Goal: Information Seeking & Learning: Learn about a topic

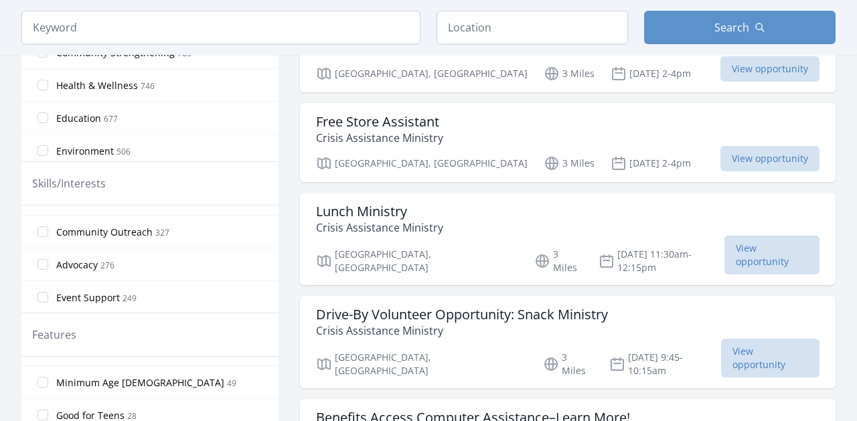
scroll to position [188, 0]
click at [92, 263] on span "Advocacy" at bounding box center [76, 263] width 41 height 13
click at [48, 263] on input "Advocacy 276" at bounding box center [42, 263] width 11 height 11
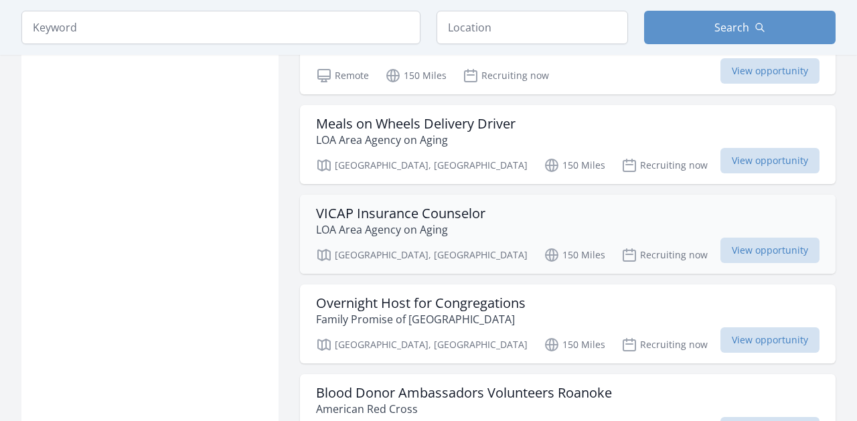
scroll to position [1560, 0]
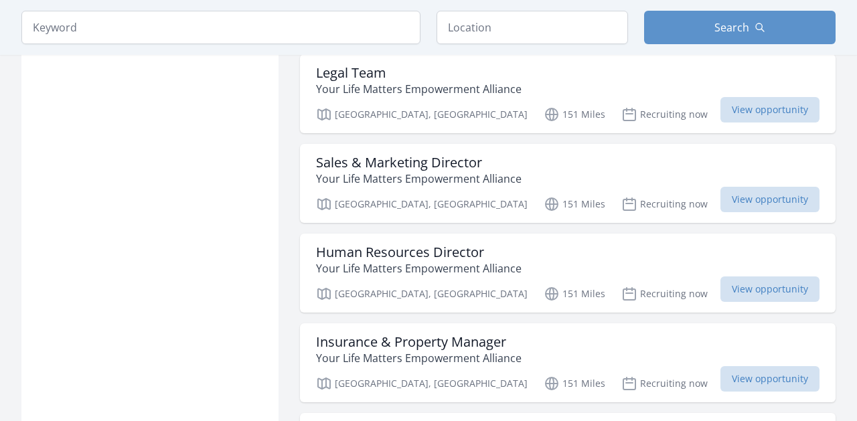
scroll to position [2732, 0]
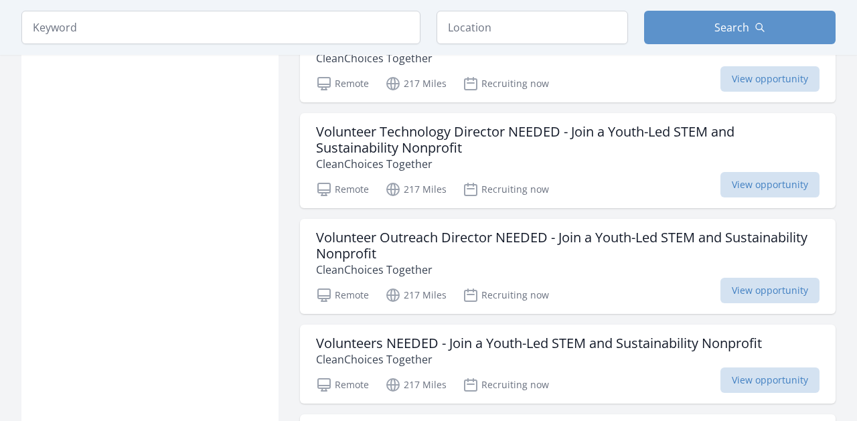
scroll to position [4885, 0]
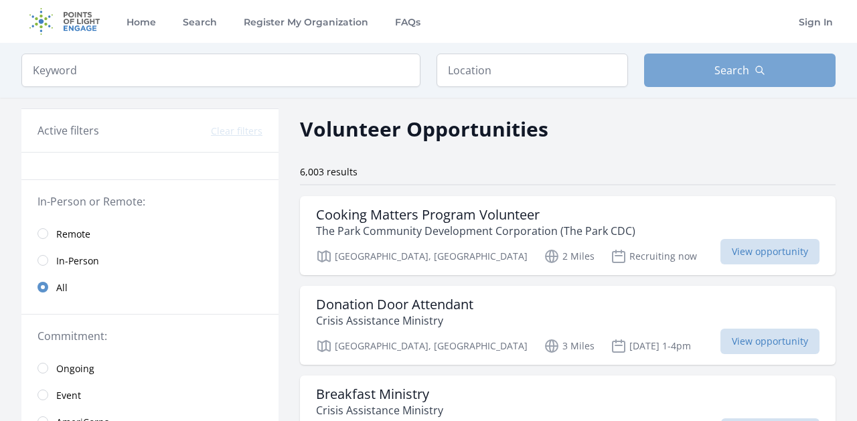
click at [711, 71] on button "Search" at bounding box center [739, 70] width 191 height 33
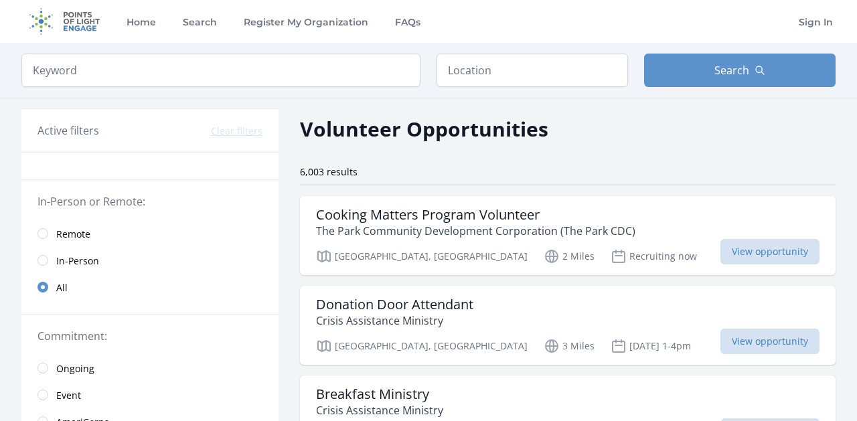
click at [82, 235] on span "Remote" at bounding box center [73, 234] width 34 height 13
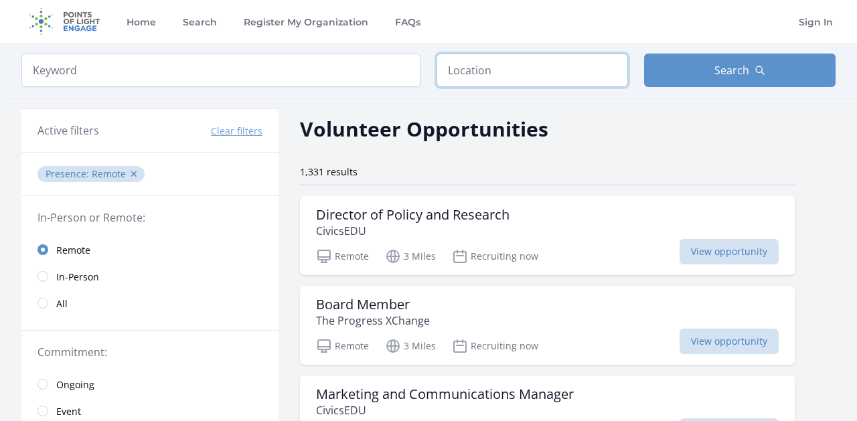
click at [517, 76] on input "text" at bounding box center [531, 70] width 191 height 33
type input "[GEOGRAPHIC_DATA], [GEOGRAPHIC_DATA], [GEOGRAPHIC_DATA]"
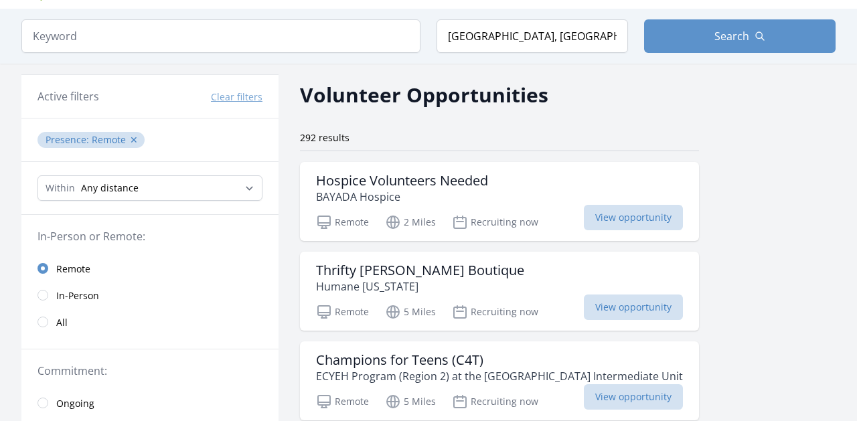
scroll to position [36, 0]
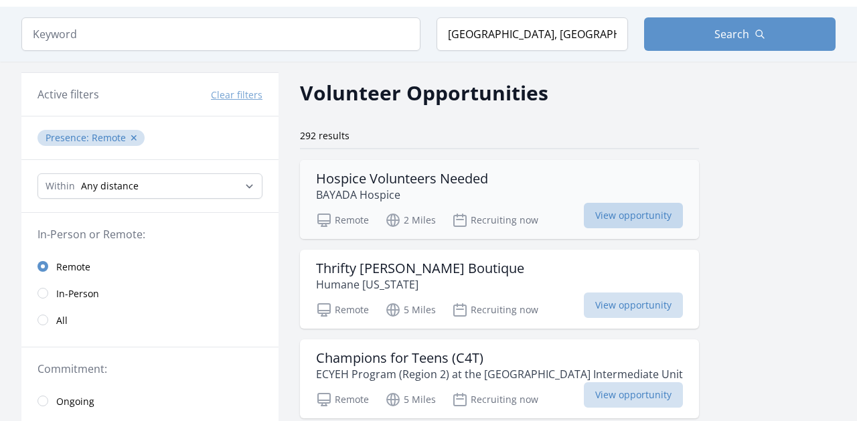
click at [610, 214] on span "View opportunity" at bounding box center [633, 215] width 99 height 25
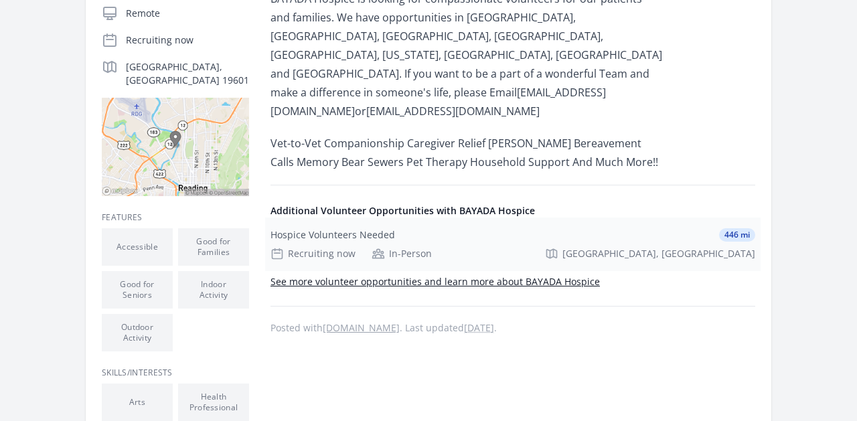
scroll to position [293, 0]
click at [520, 276] on link "See more volunteer opportunities and learn more about BAYADA Hospice" at bounding box center [434, 282] width 329 height 13
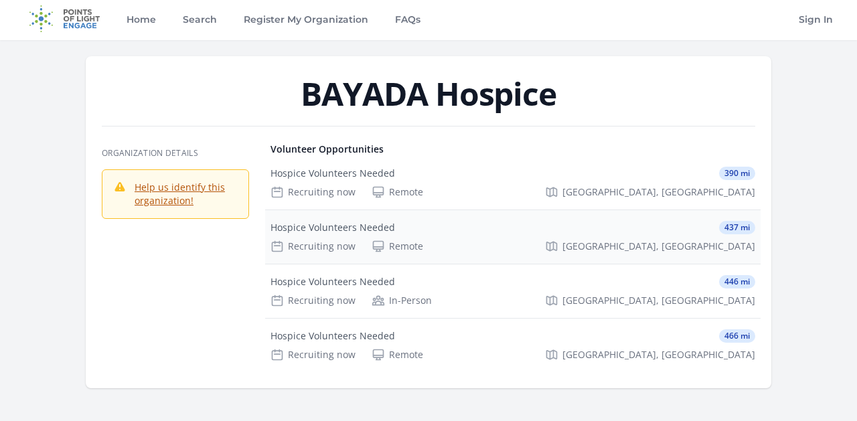
scroll to position [3, 0]
click at [379, 187] on icon at bounding box center [378, 192] width 10 height 10
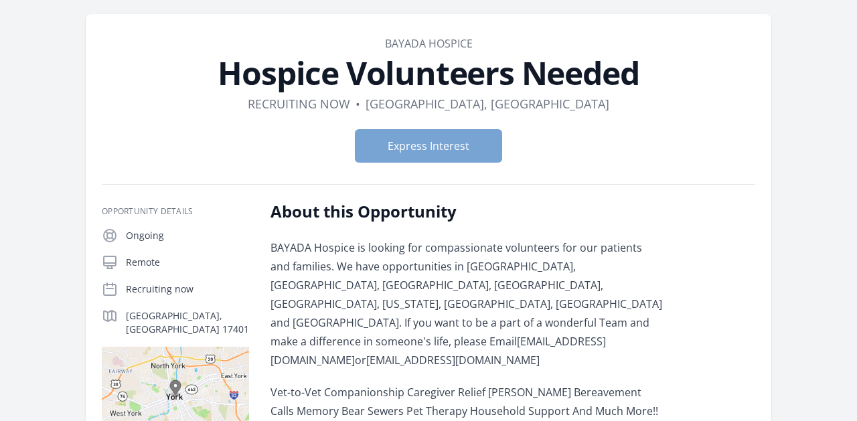
scroll to position [50, 0]
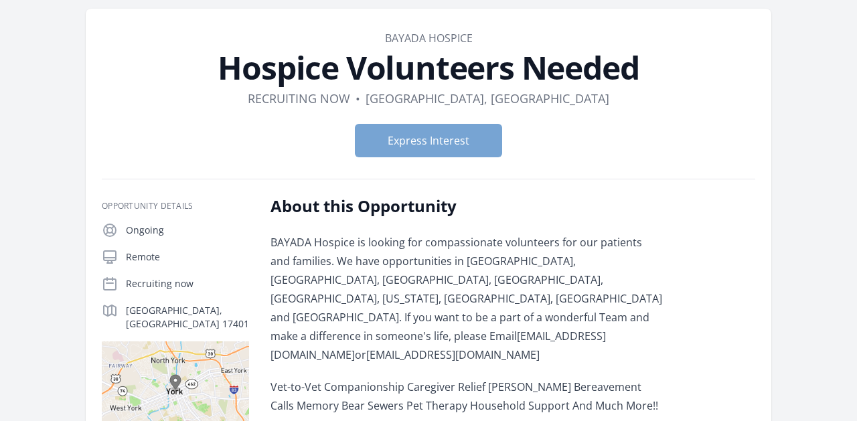
click at [430, 141] on button "Express Interest" at bounding box center [428, 140] width 147 height 33
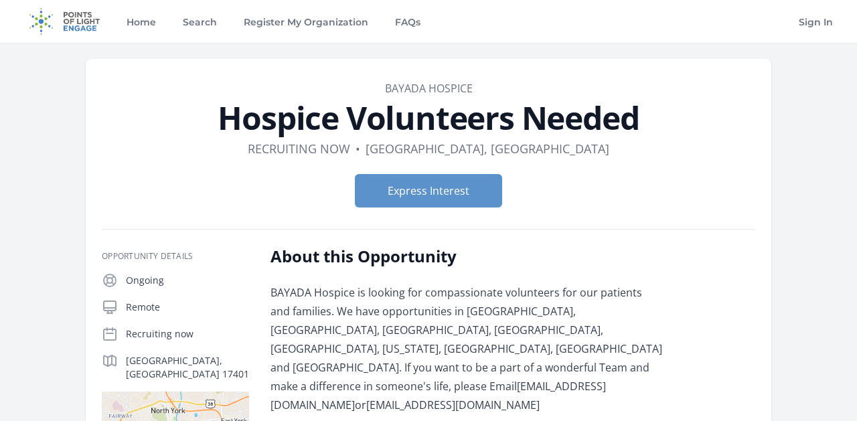
scroll to position [0, 0]
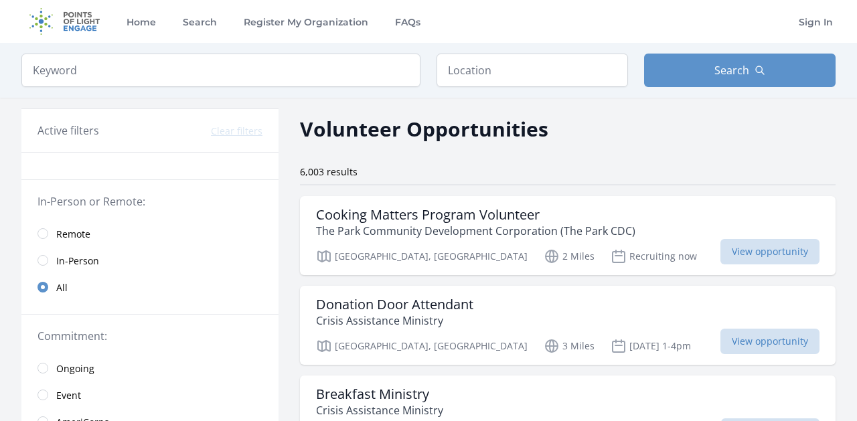
click at [74, 232] on span "Remote" at bounding box center [73, 234] width 34 height 13
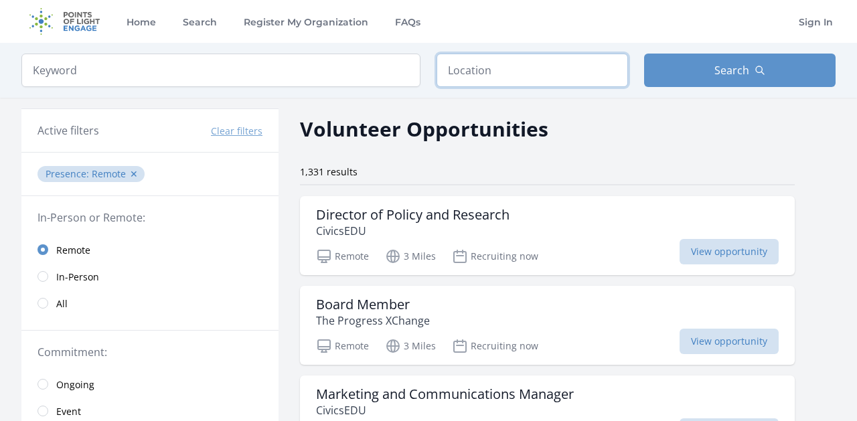
click at [506, 74] on input "text" at bounding box center [531, 70] width 191 height 33
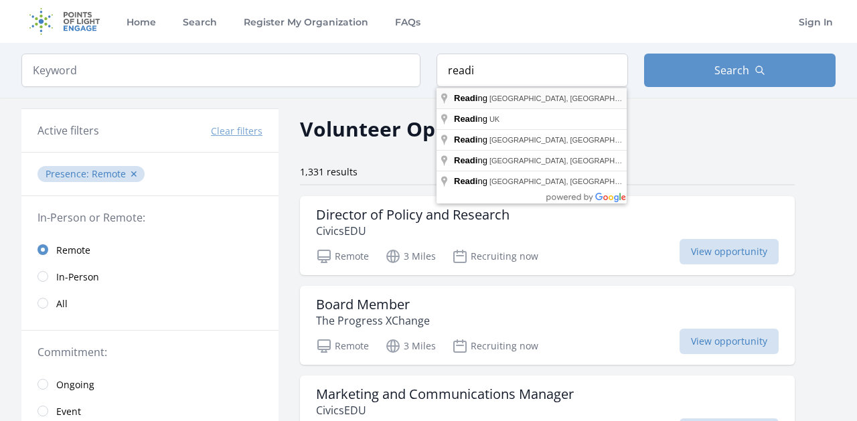
type input "Reading, PA, USA"
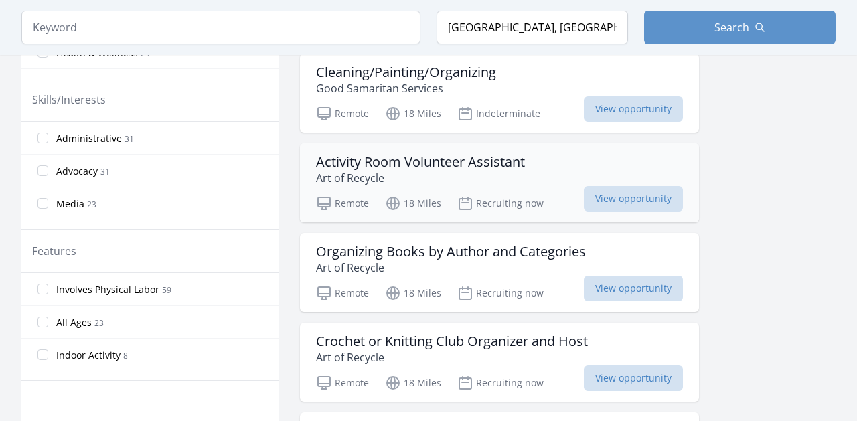
scroll to position [596, 0]
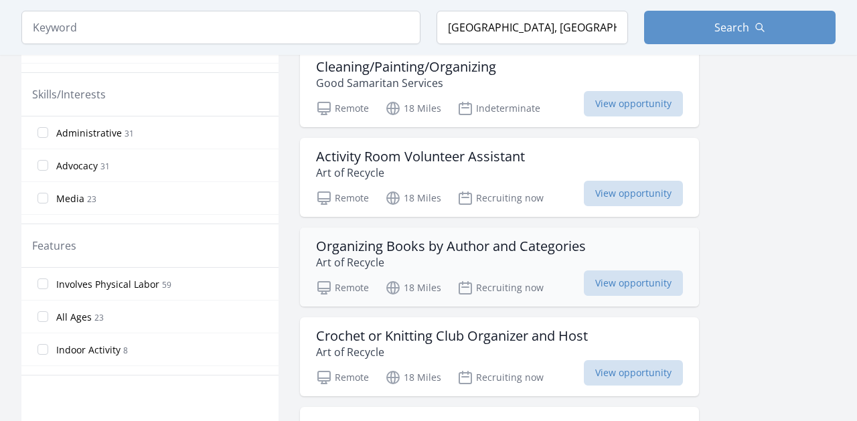
click at [451, 247] on h3 "Organizing Books by Author and Categories" at bounding box center [451, 246] width 270 height 16
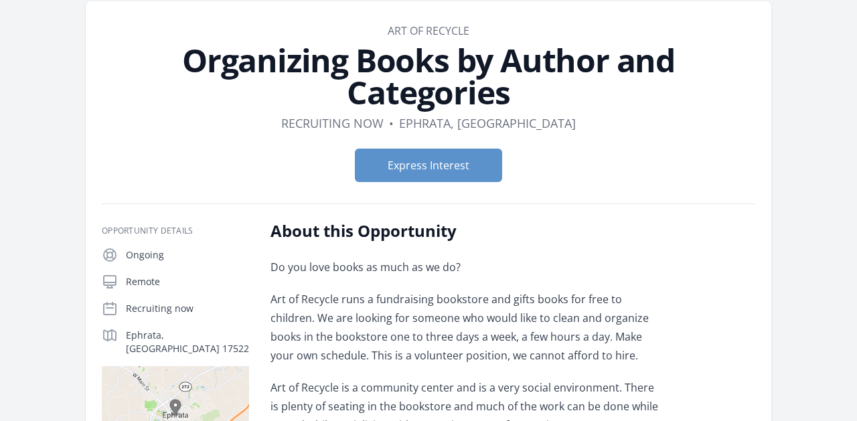
scroll to position [60, 0]
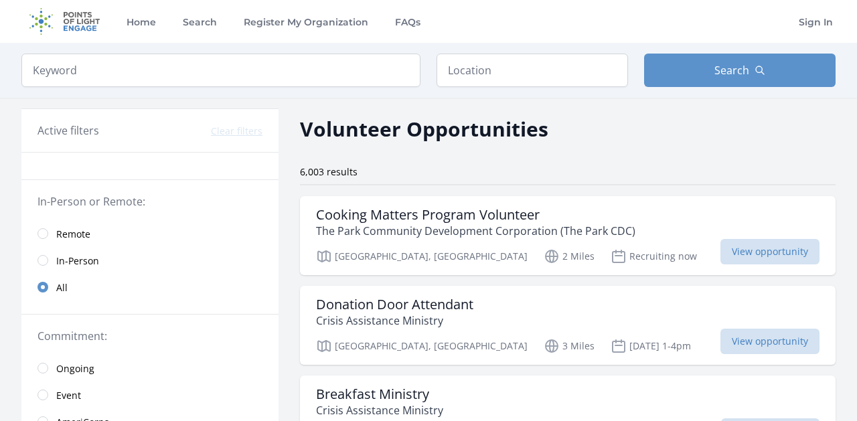
click at [80, 234] on span "Remote" at bounding box center [73, 234] width 34 height 13
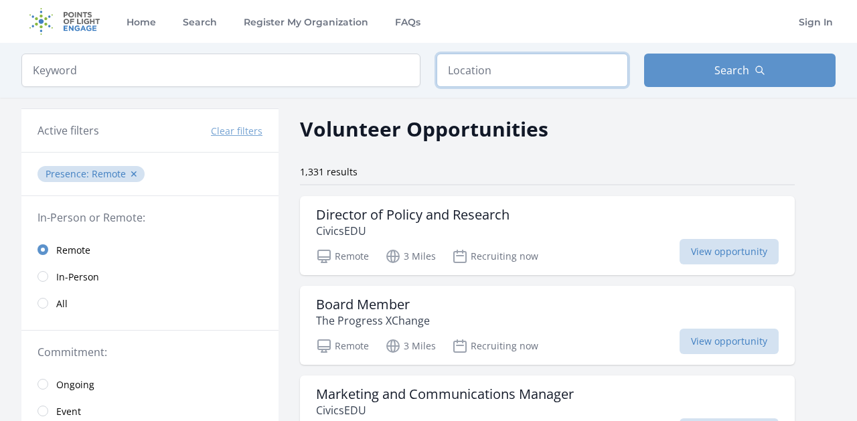
click at [462, 76] on input "text" at bounding box center [531, 70] width 191 height 33
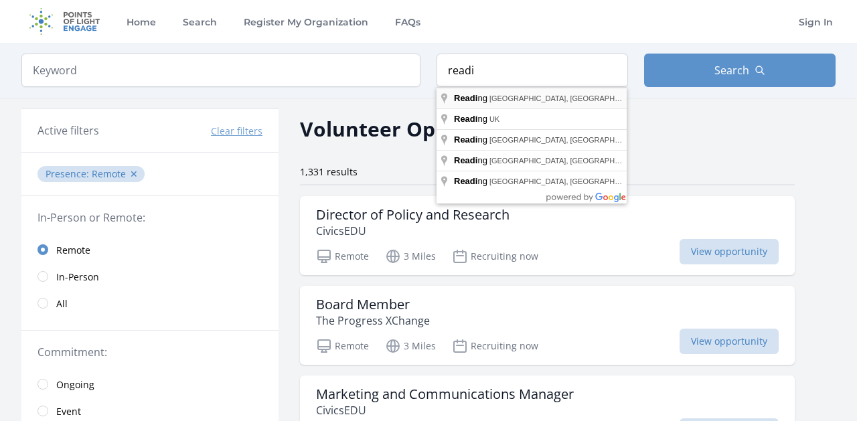
type input "Reading, PA, USA"
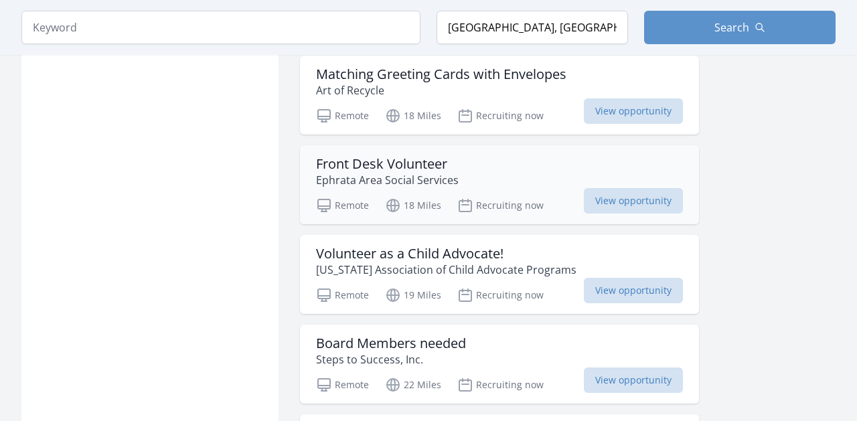
scroll to position [1039, 0]
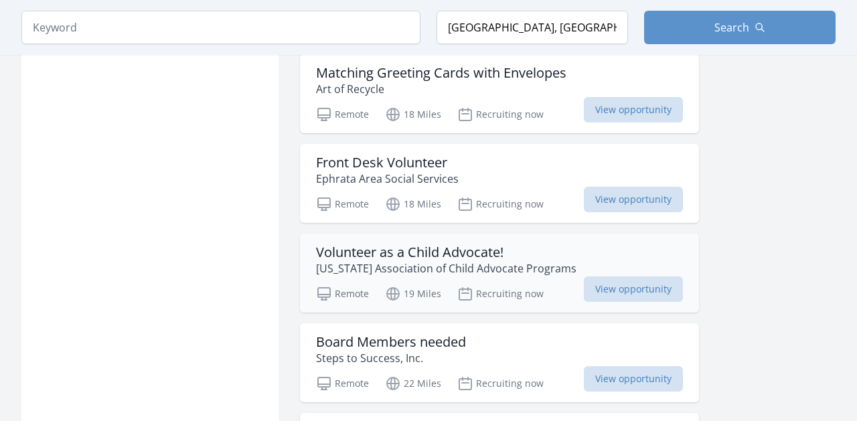
click at [400, 250] on h3 "Volunteer as a Child Advocate!" at bounding box center [446, 252] width 260 height 16
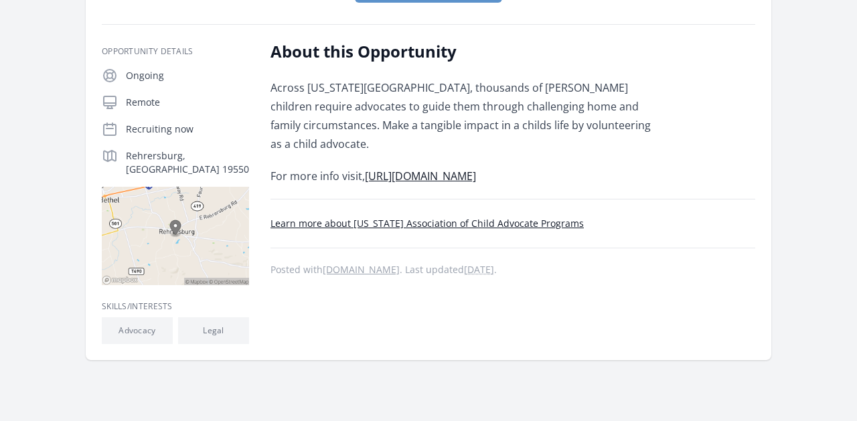
scroll to position [215, 0]
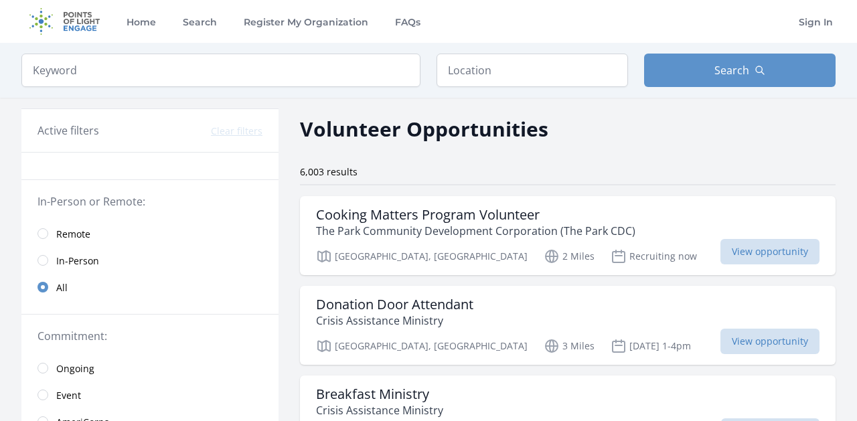
click at [86, 241] on span "Remote" at bounding box center [73, 234] width 34 height 16
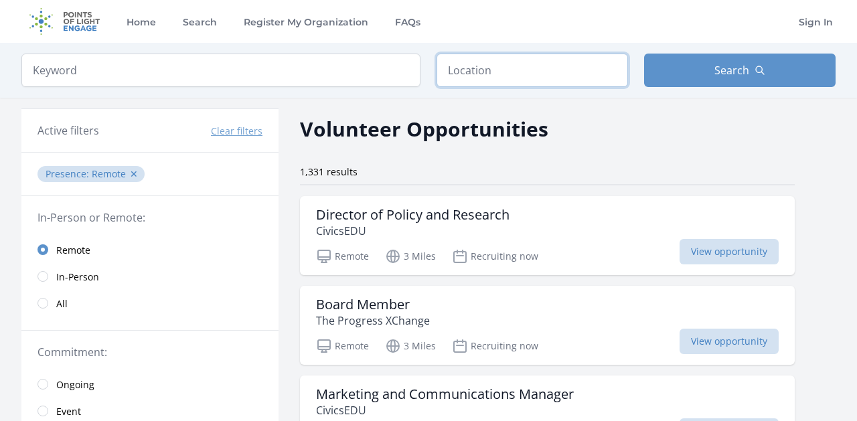
click at [489, 70] on input "text" at bounding box center [531, 70] width 191 height 33
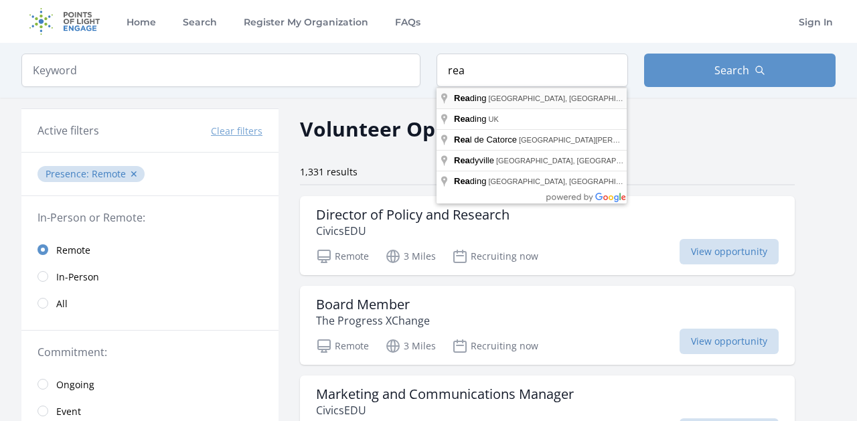
type input "[GEOGRAPHIC_DATA], [GEOGRAPHIC_DATA], [GEOGRAPHIC_DATA]"
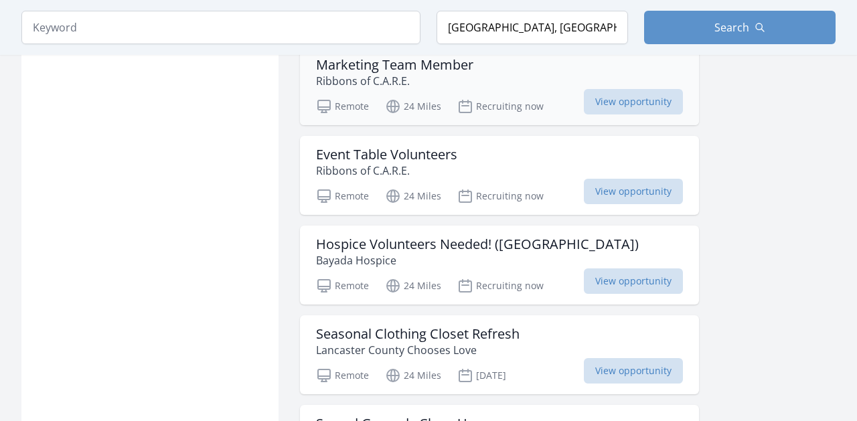
scroll to position [1516, 0]
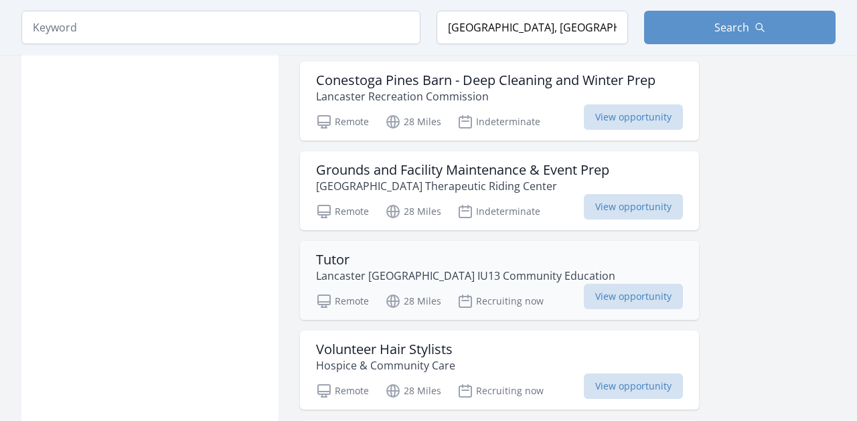
scroll to position [3006, 0]
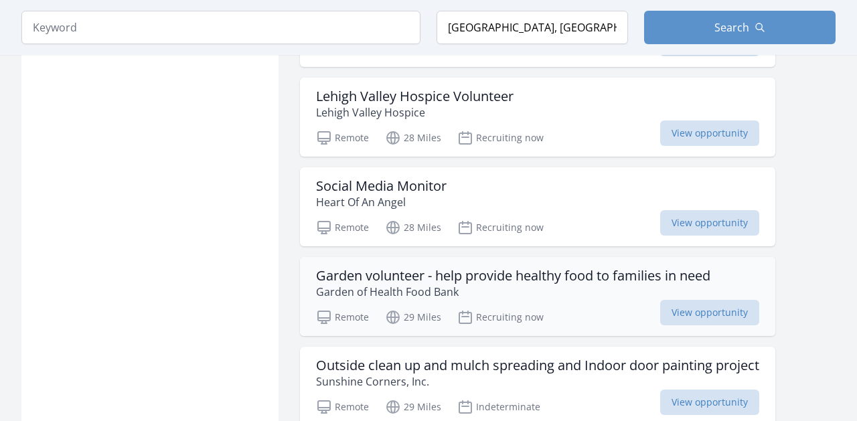
scroll to position [4513, 0]
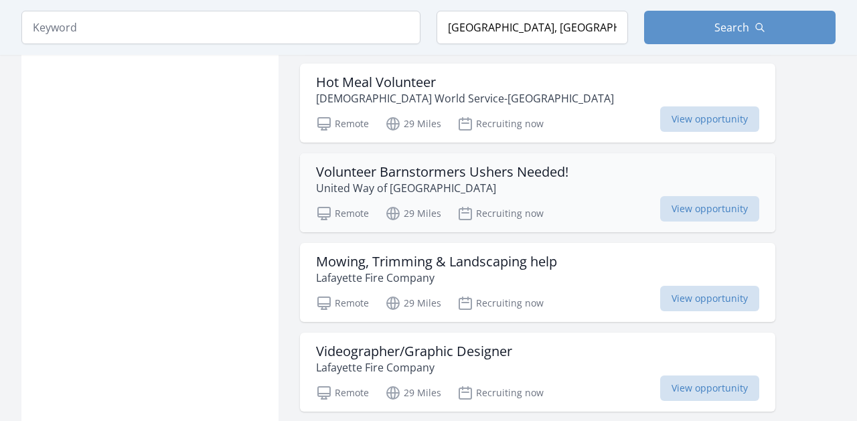
scroll to position [6348, 1]
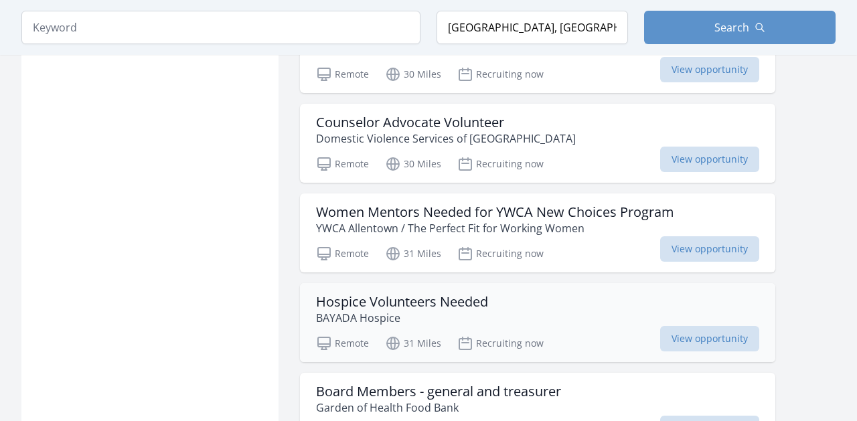
scroll to position [8281, 0]
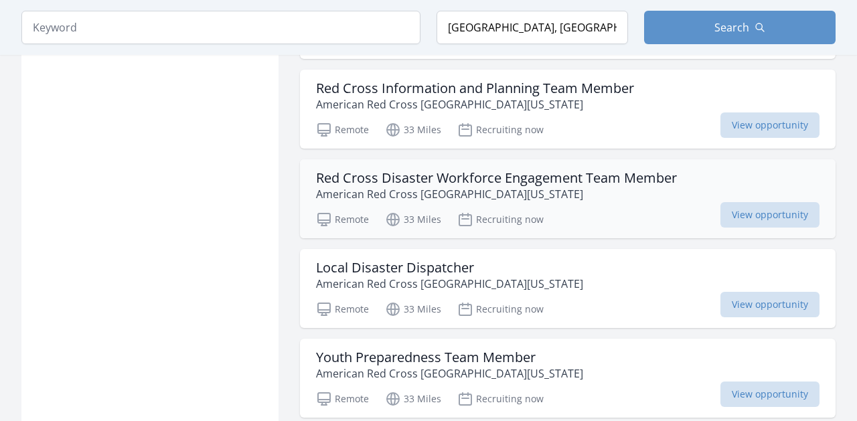
scroll to position [10592, 0]
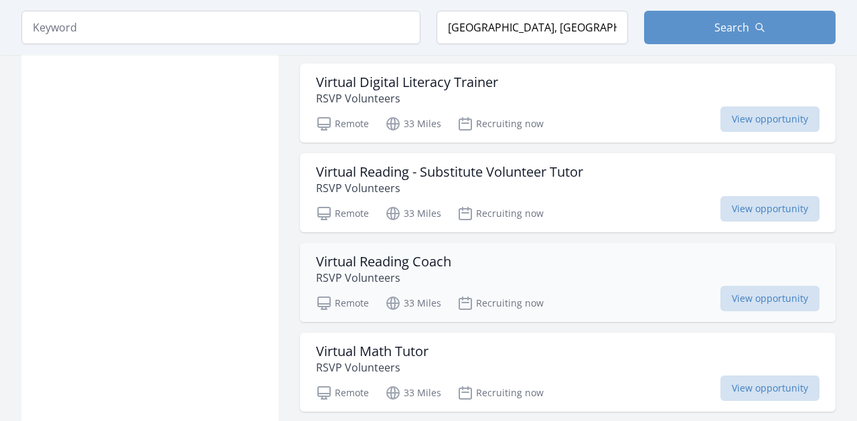
scroll to position [11940, 0]
